Goal: Information Seeking & Learning: Check status

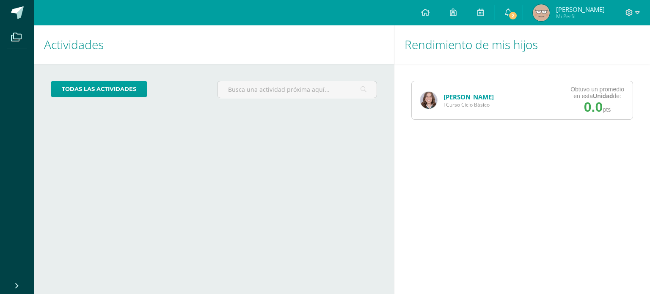
click at [432, 96] on img at bounding box center [428, 100] width 17 height 17
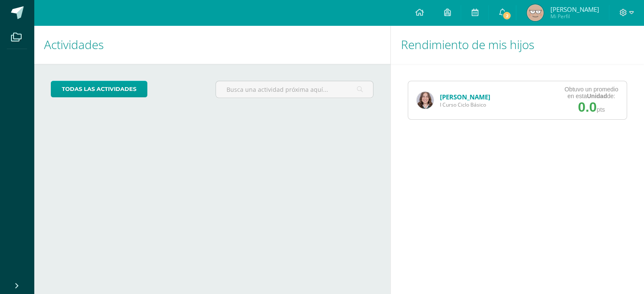
click at [432, 96] on div "[PERSON_NAME] I Curso Ciclo Básico" at bounding box center [453, 100] width 91 height 38
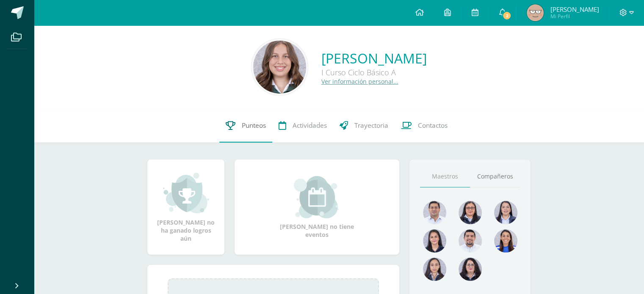
click at [257, 125] on span "Punteos" at bounding box center [254, 125] width 24 height 9
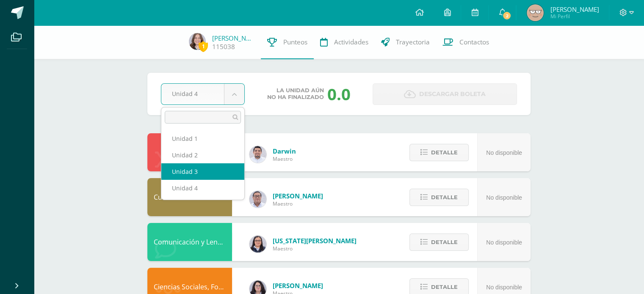
select select "Unidad 3"
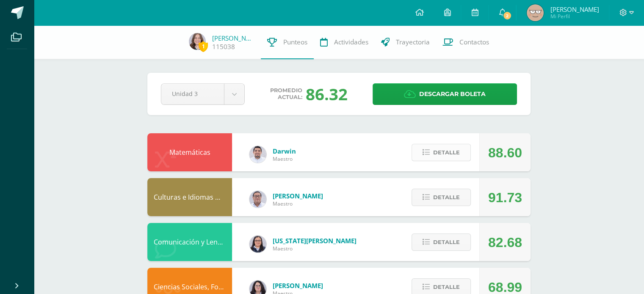
click at [452, 159] on span "Detalle" at bounding box center [446, 153] width 27 height 16
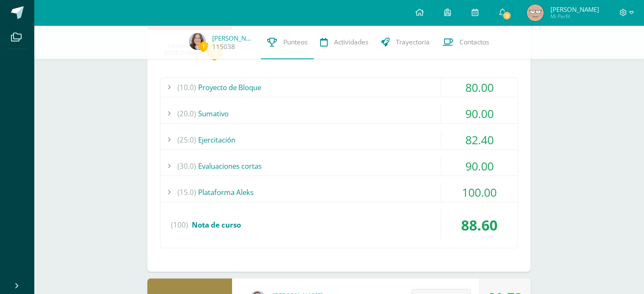
scroll to position [151, 0]
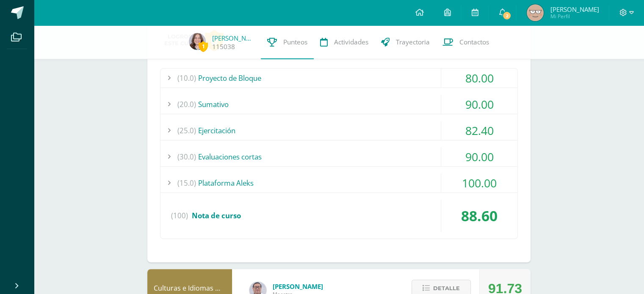
click at [257, 98] on div "(20.0) Sumativo" at bounding box center [338, 104] width 357 height 19
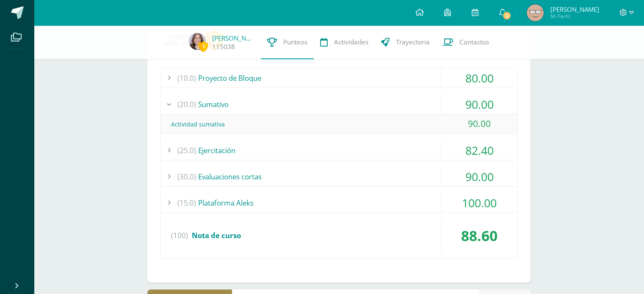
click at [253, 105] on div "(20.0) Sumativo" at bounding box center [338, 104] width 357 height 19
